Goal: Check status: Check status

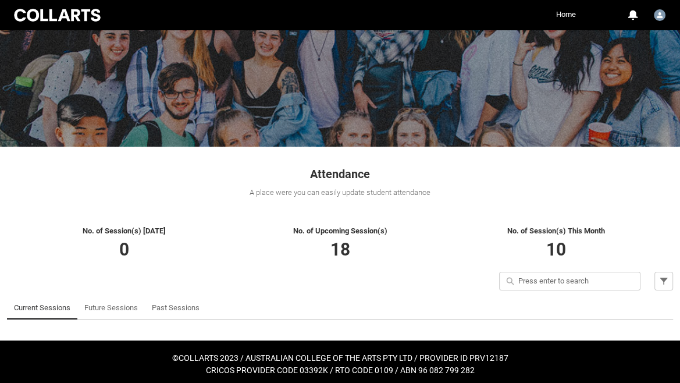
scroll to position [75, 0]
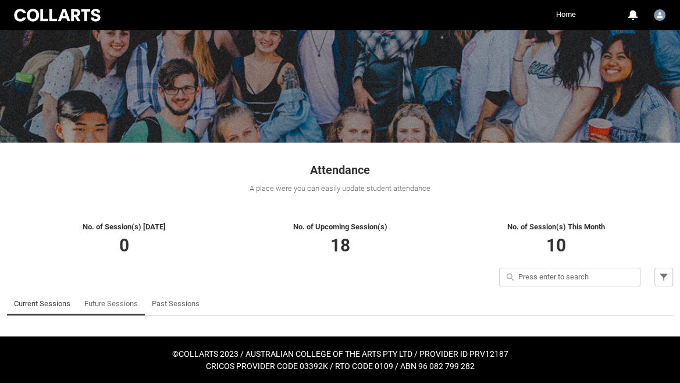
click at [136, 305] on link "Future Sessions" at bounding box center [111, 303] width 54 height 23
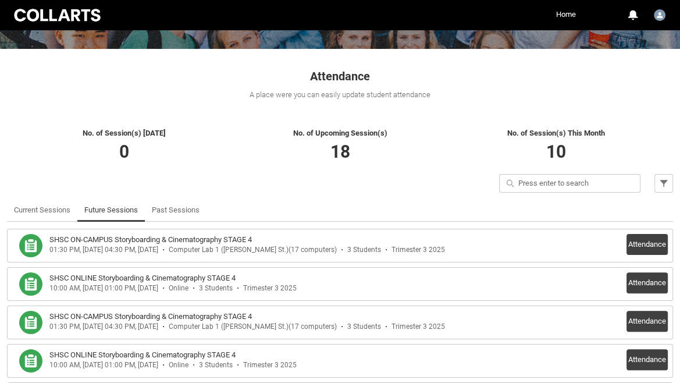
scroll to position [168, 0]
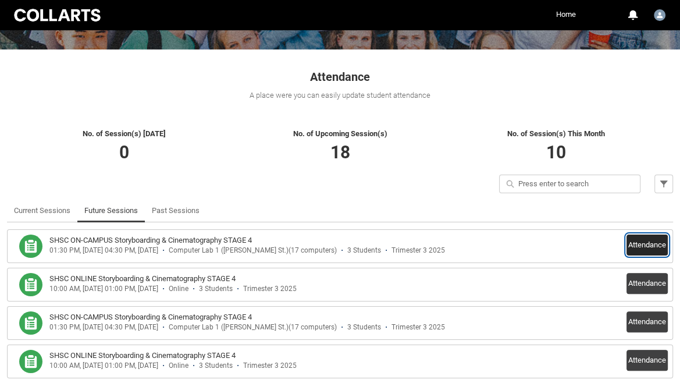
click at [636, 243] on button "Attendance" at bounding box center [646, 244] width 41 height 21
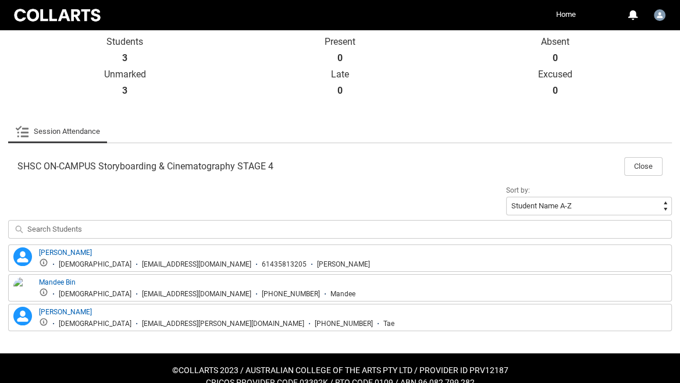
scroll to position [262, 0]
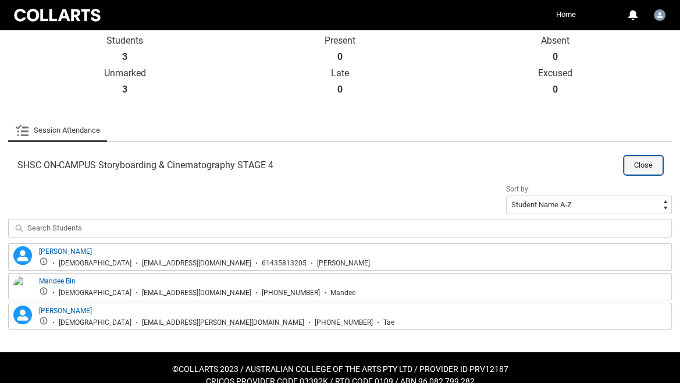
click at [656, 163] on button "Close" at bounding box center [643, 165] width 38 height 19
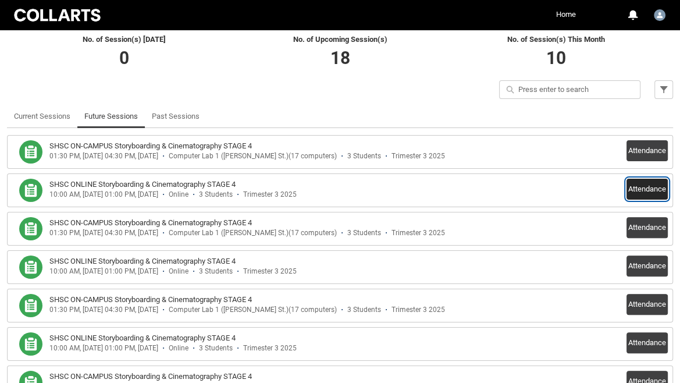
click at [649, 187] on button "Attendance" at bounding box center [646, 189] width 41 height 21
